Goal: Check status: Check status

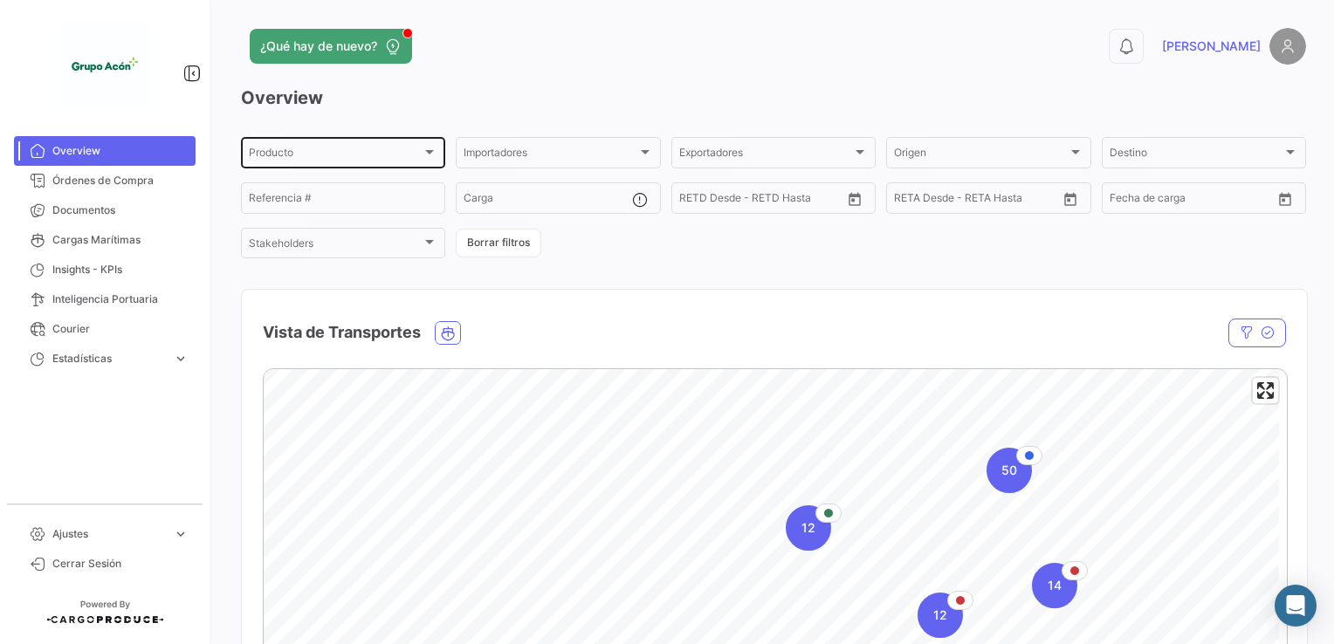
click at [293, 152] on div "Producto" at bounding box center [335, 155] width 173 height 12
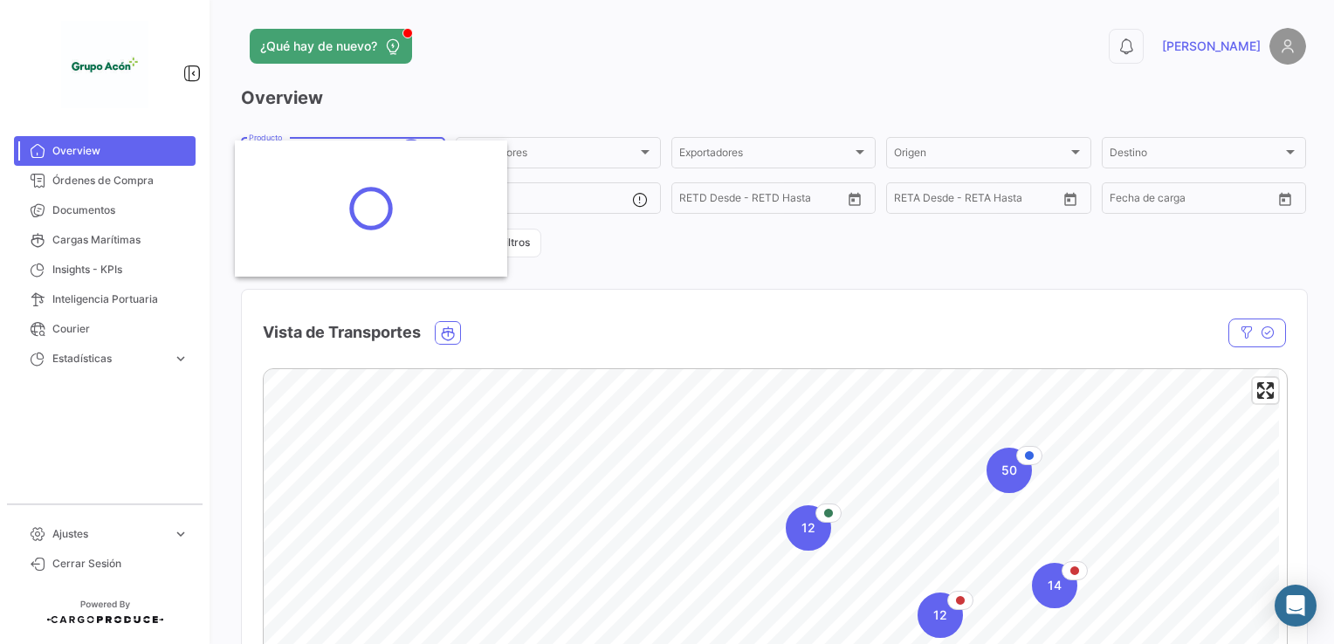
click at [663, 83] on div at bounding box center [667, 322] width 1334 height 644
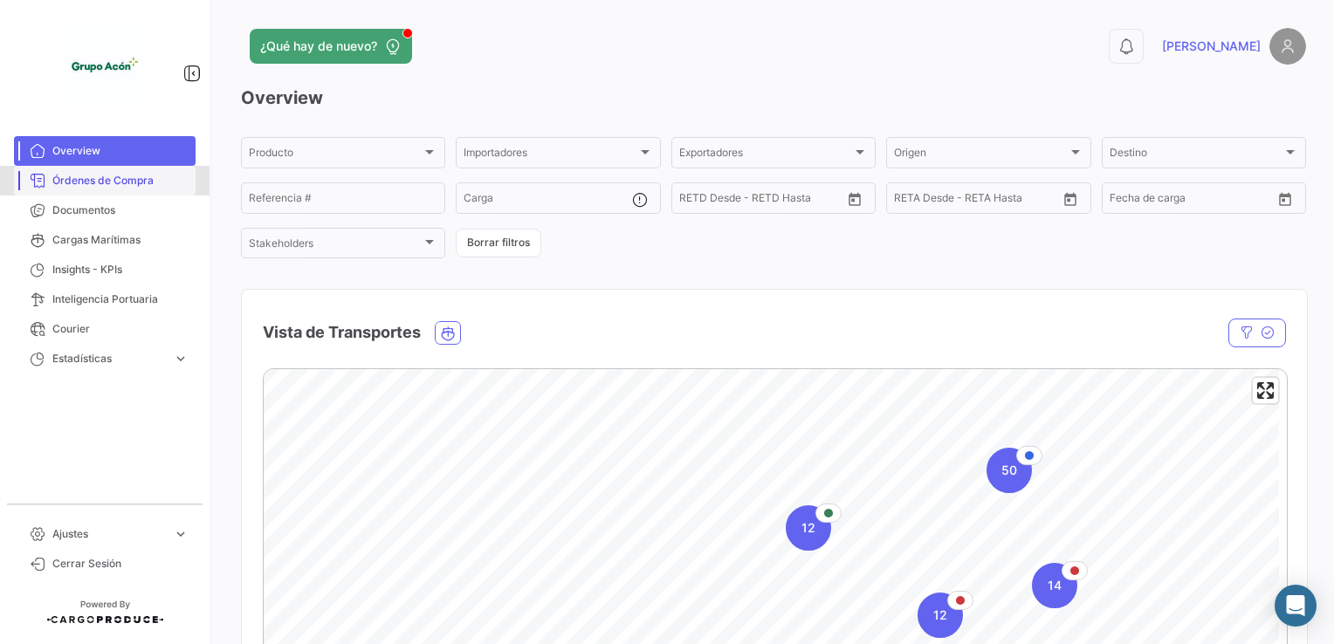
click at [92, 187] on span "Órdenes de Compra" at bounding box center [120, 181] width 136 height 16
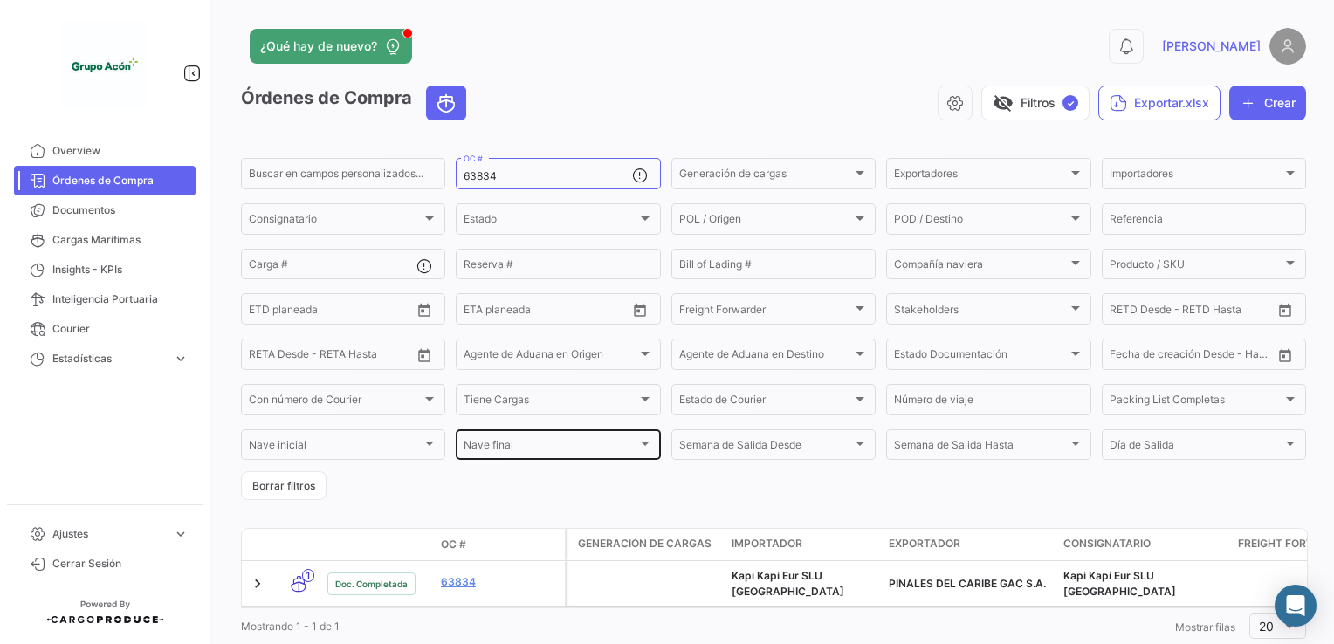
scroll to position [49, 0]
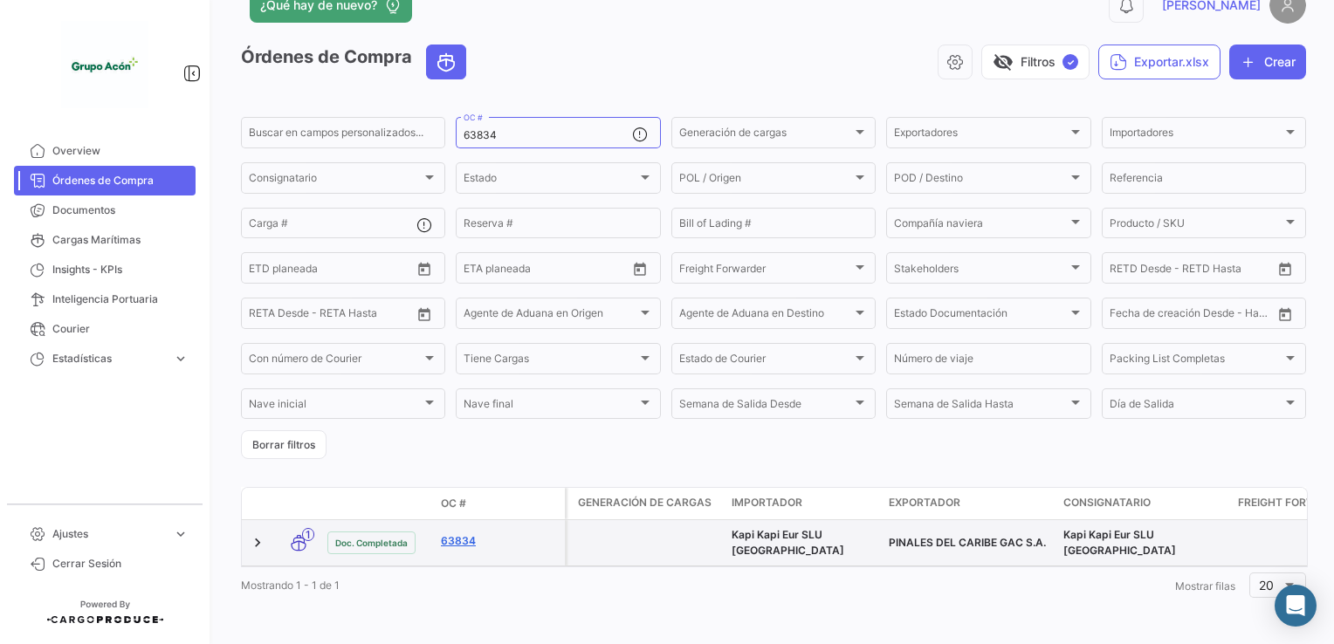
click at [469, 533] on link "63834" at bounding box center [499, 541] width 117 height 16
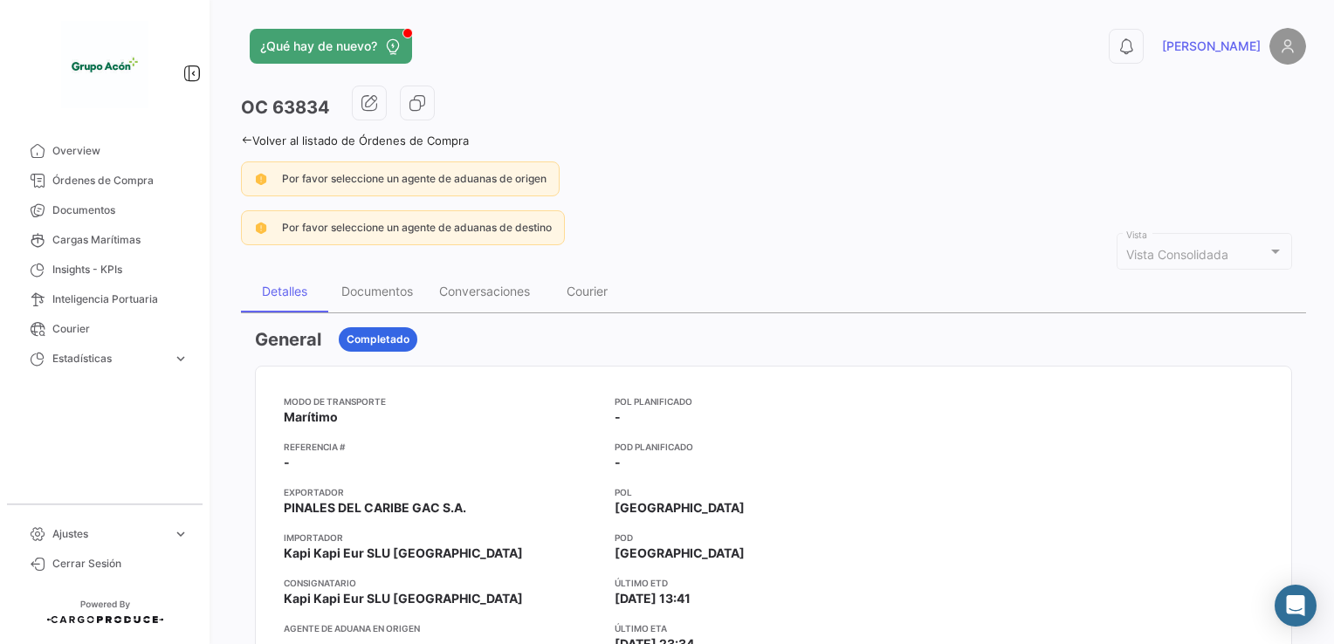
click at [298, 134] on link "Volver al listado de Órdenes de Compra" at bounding box center [355, 141] width 228 height 14
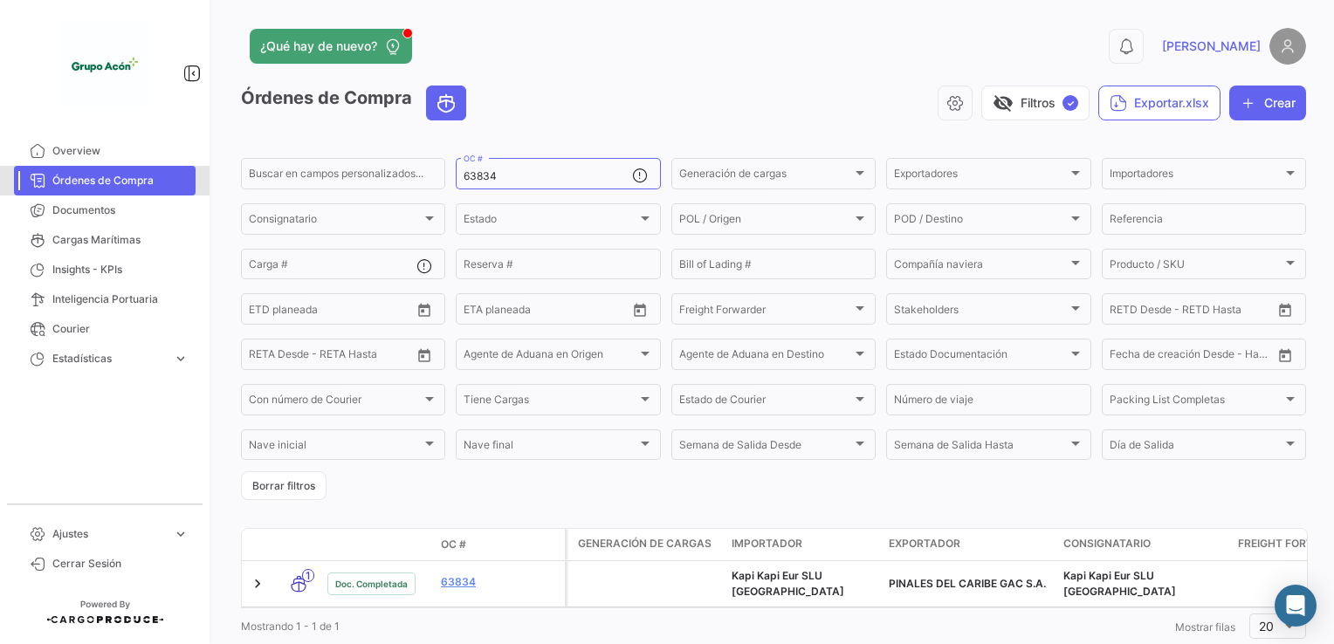
click at [84, 177] on span "Órdenes de Compra" at bounding box center [120, 181] width 136 height 16
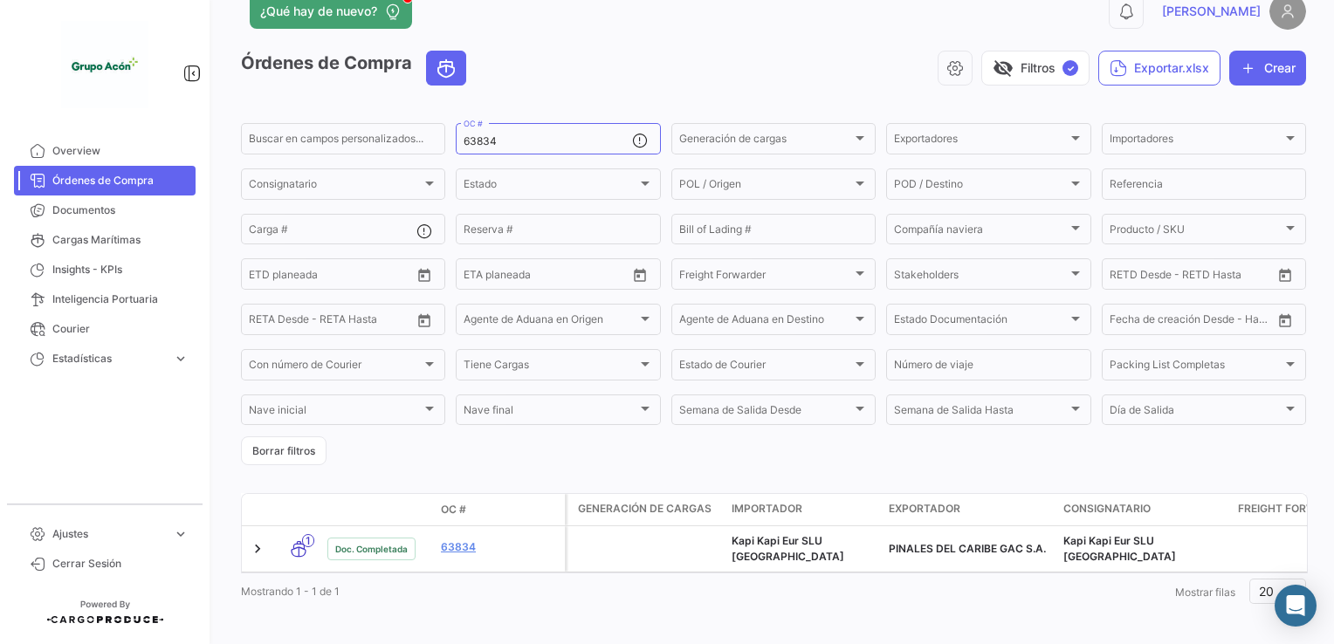
scroll to position [49, 0]
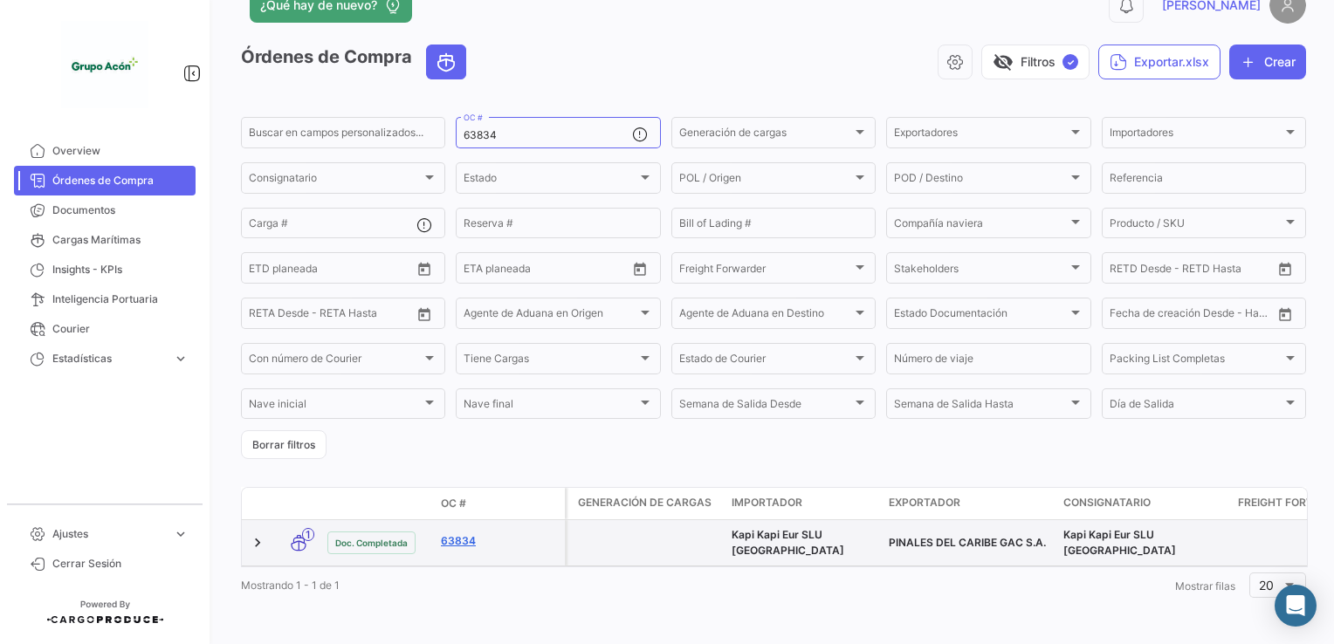
click at [468, 533] on link "63834" at bounding box center [499, 541] width 117 height 16
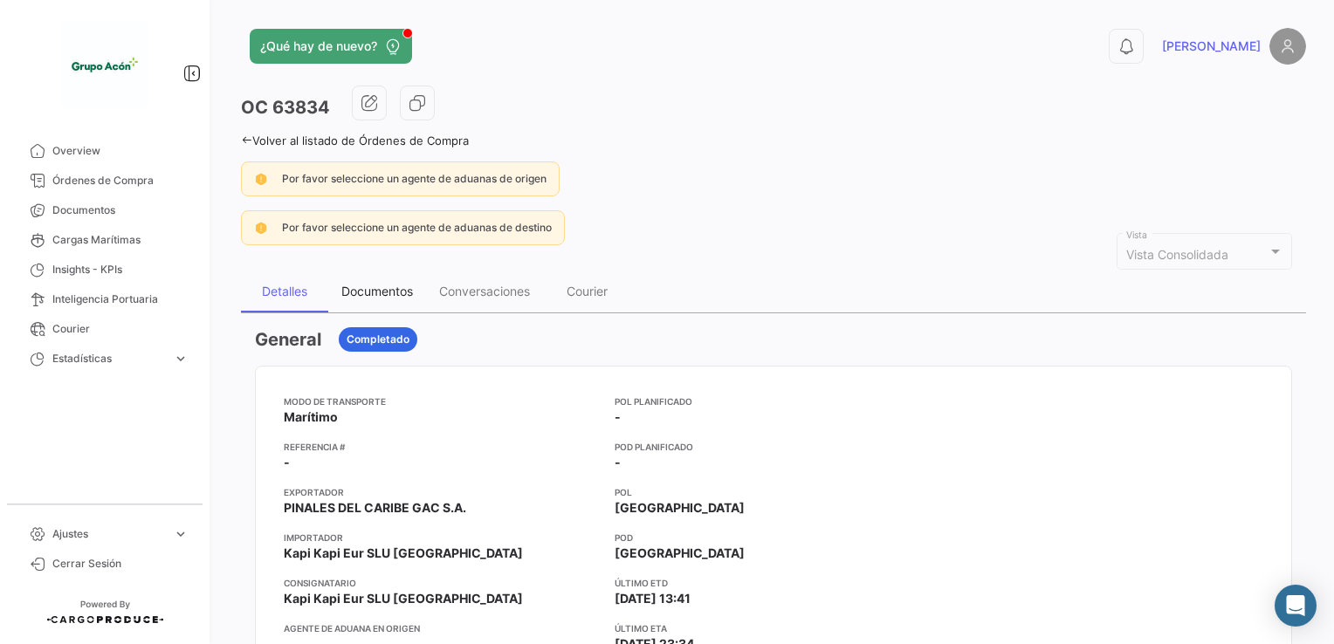
click at [381, 278] on div "Documentos" at bounding box center [377, 292] width 98 height 42
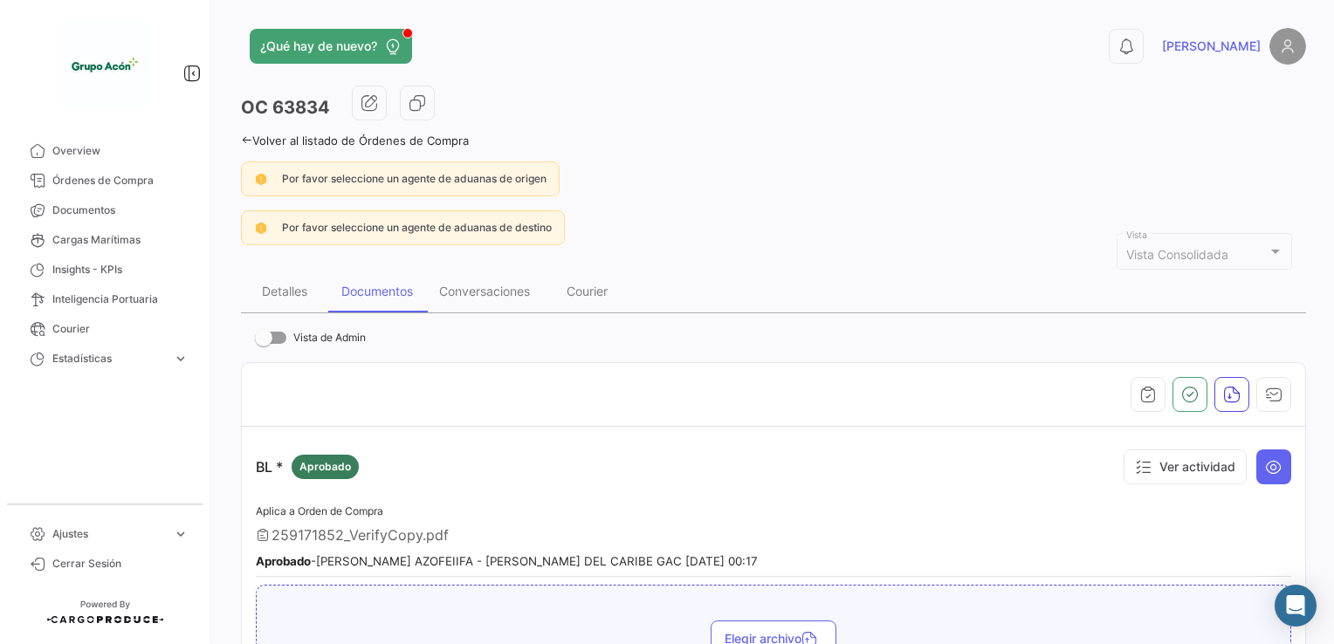
click at [785, 180] on div "Por favor seleccione un agente de aduanas de origen" at bounding box center [773, 178] width 1065 height 35
